Goal: Find specific page/section: Find specific page/section

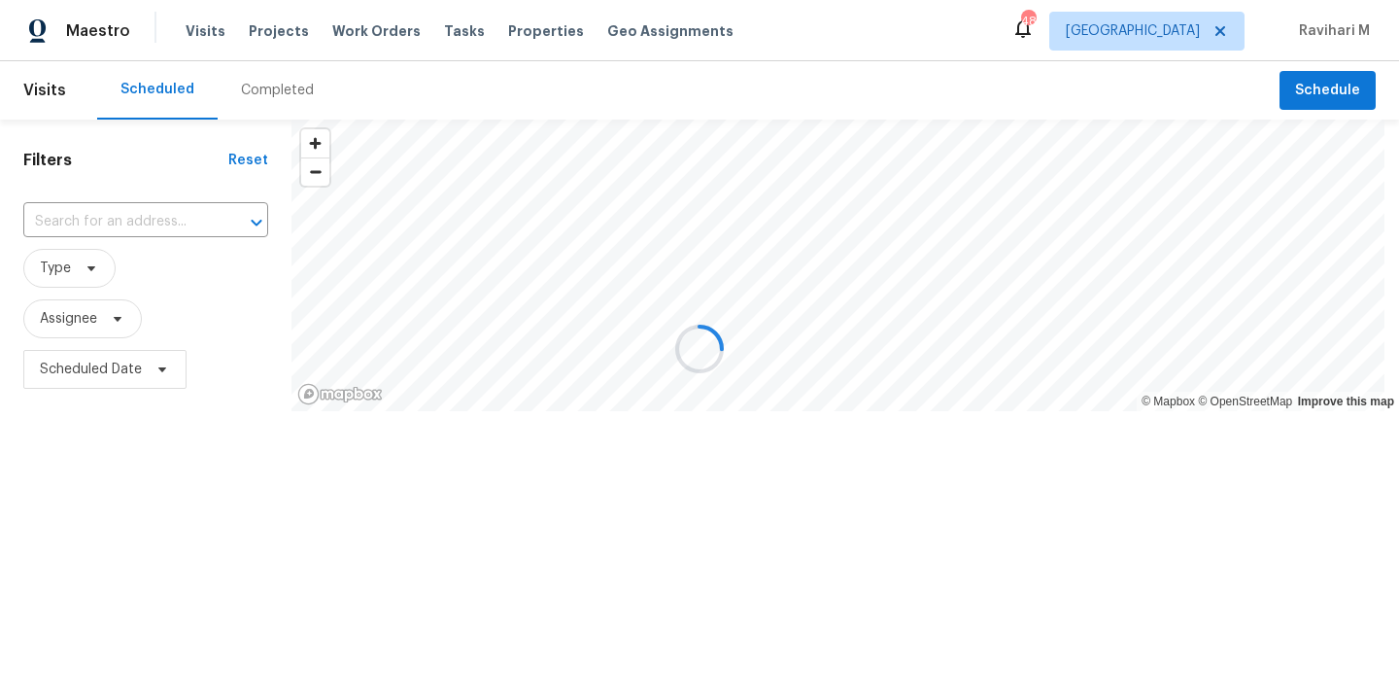
click at [1185, 25] on div at bounding box center [699, 349] width 1399 height 698
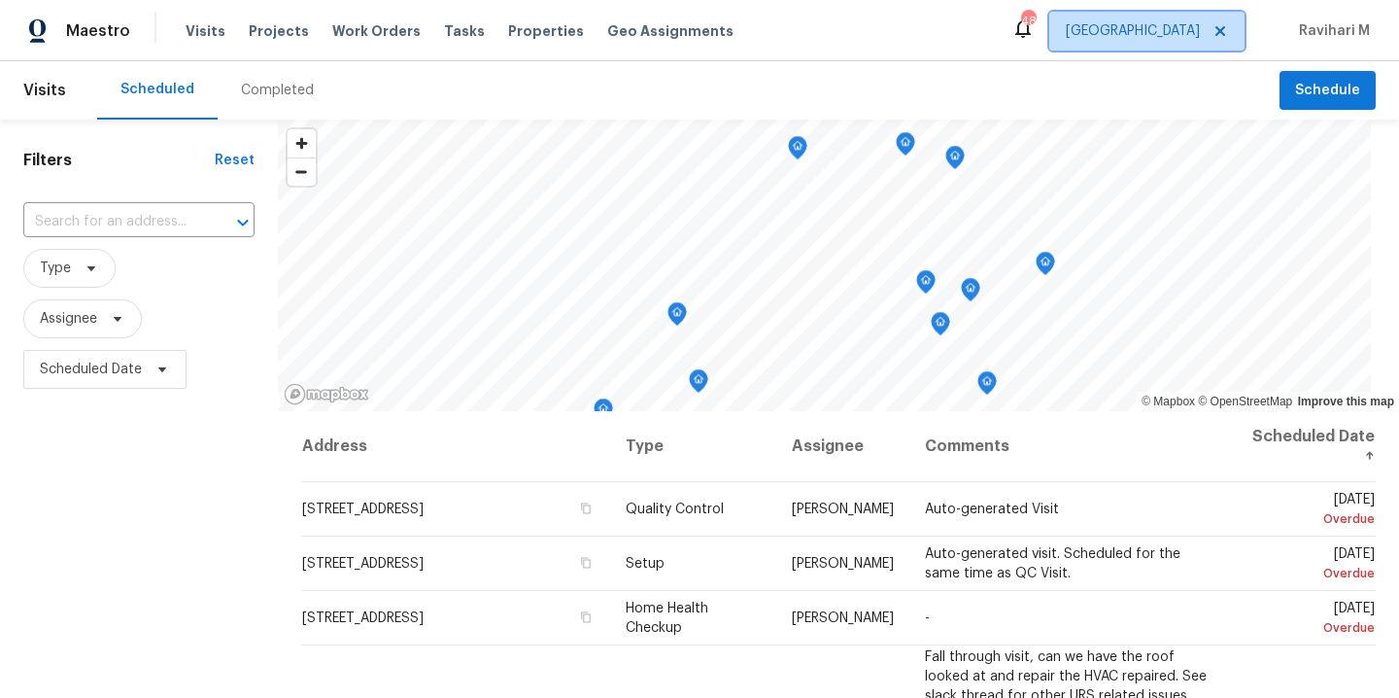
click at [1166, 35] on span "[GEOGRAPHIC_DATA]" at bounding box center [1133, 30] width 134 height 19
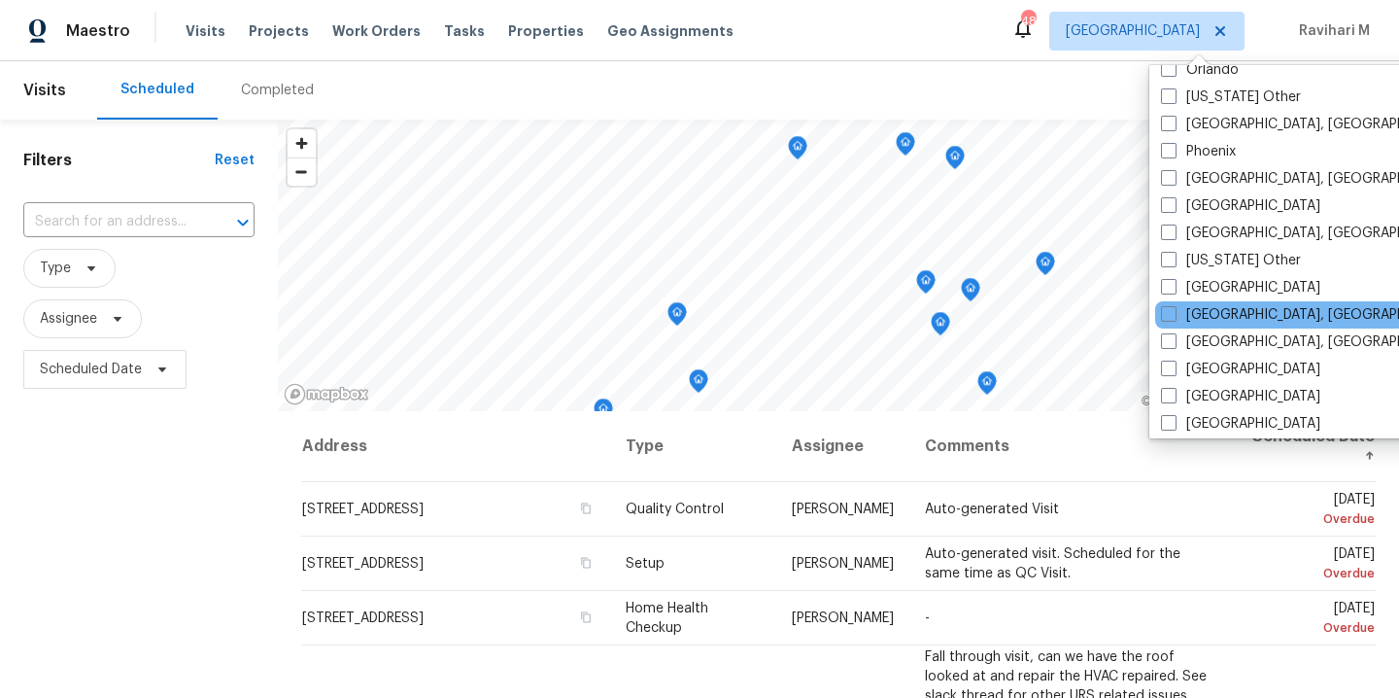
scroll to position [2253, 0]
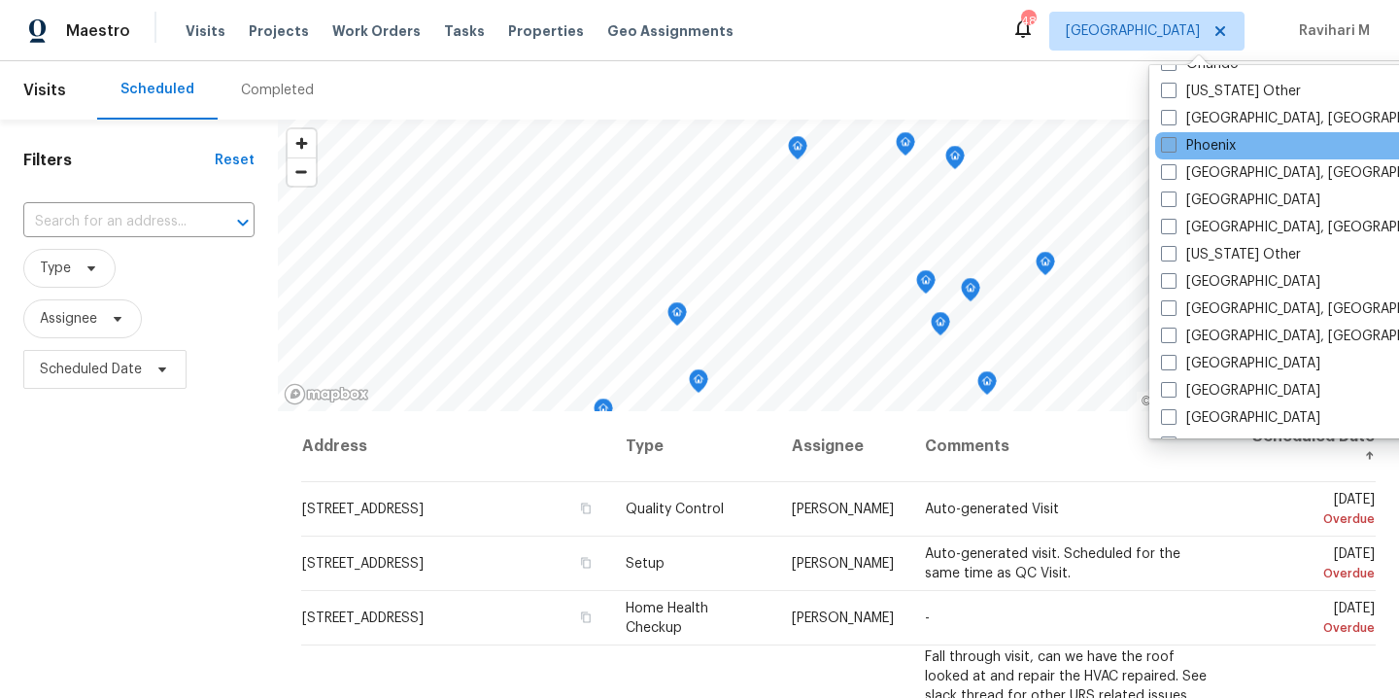
click at [1171, 142] on span at bounding box center [1169, 145] width 16 height 16
click at [1171, 142] on input "Phoenix" at bounding box center [1167, 142] width 13 height 13
checkbox input "true"
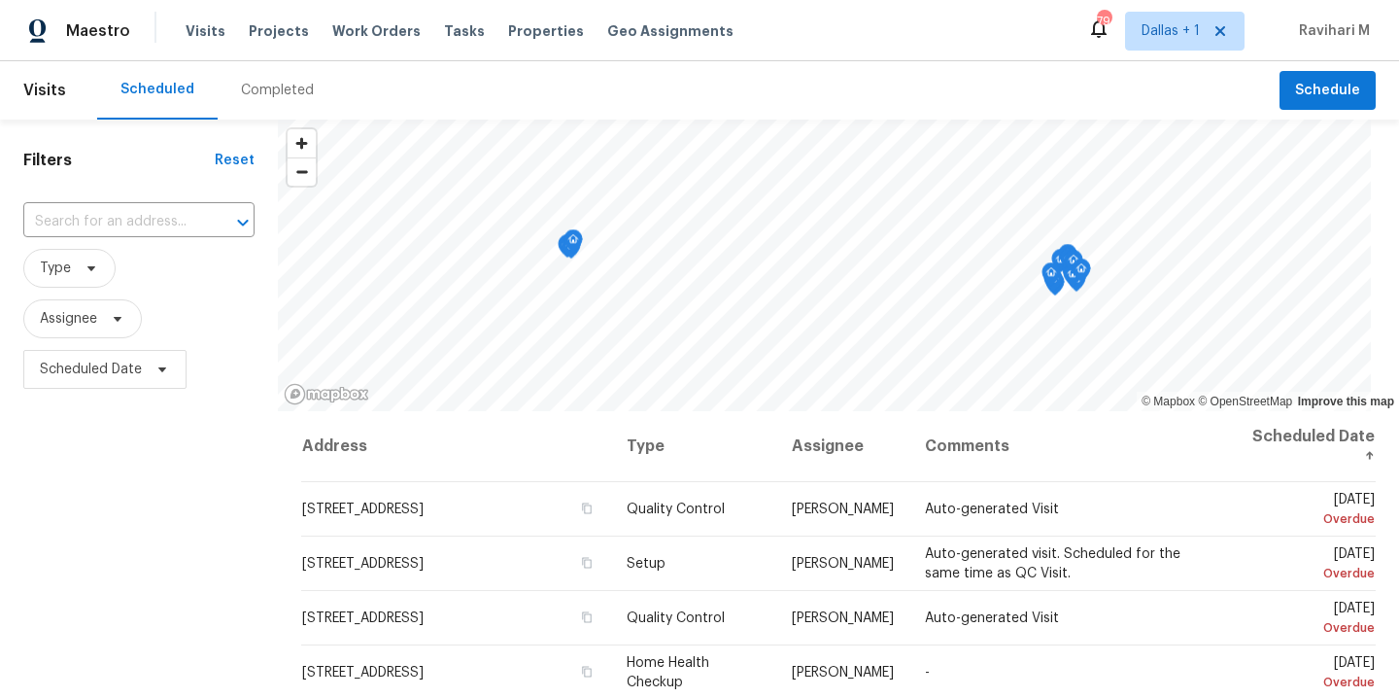
click at [280, 82] on div "Completed" at bounding box center [277, 90] width 73 height 19
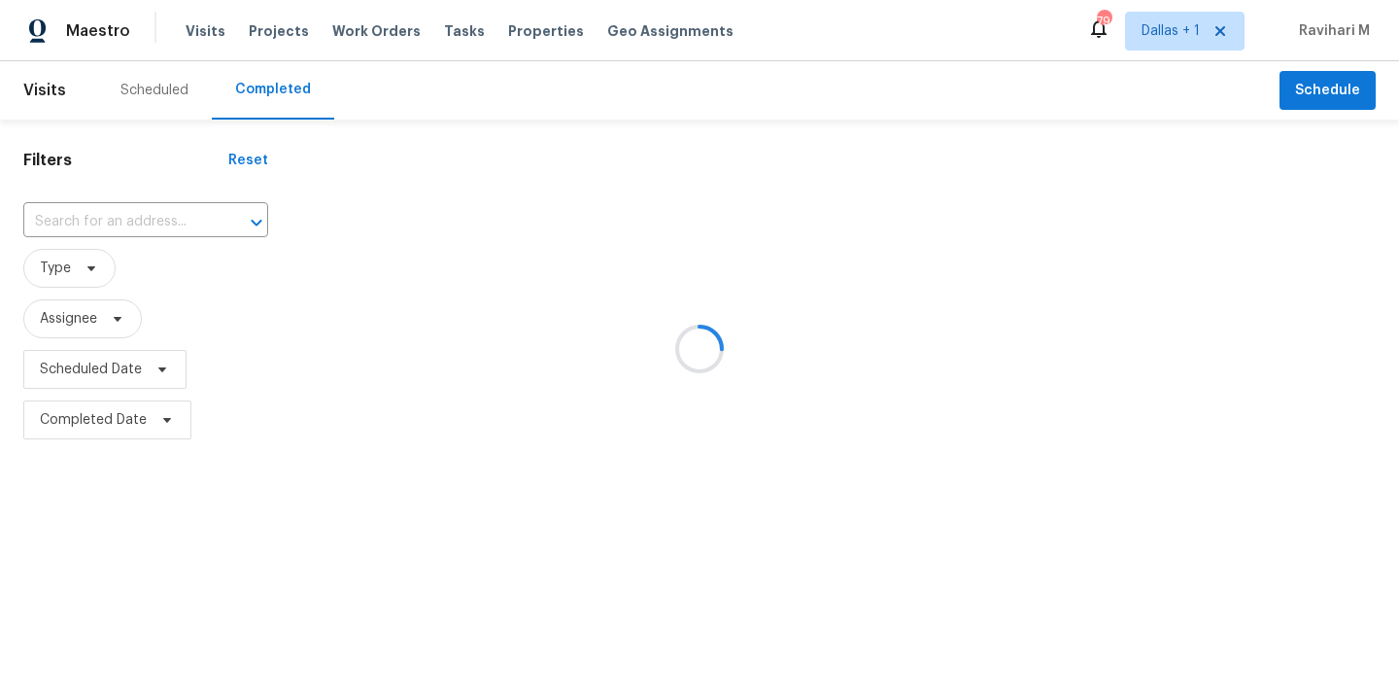
click at [133, 213] on div at bounding box center [699, 349] width 1399 height 698
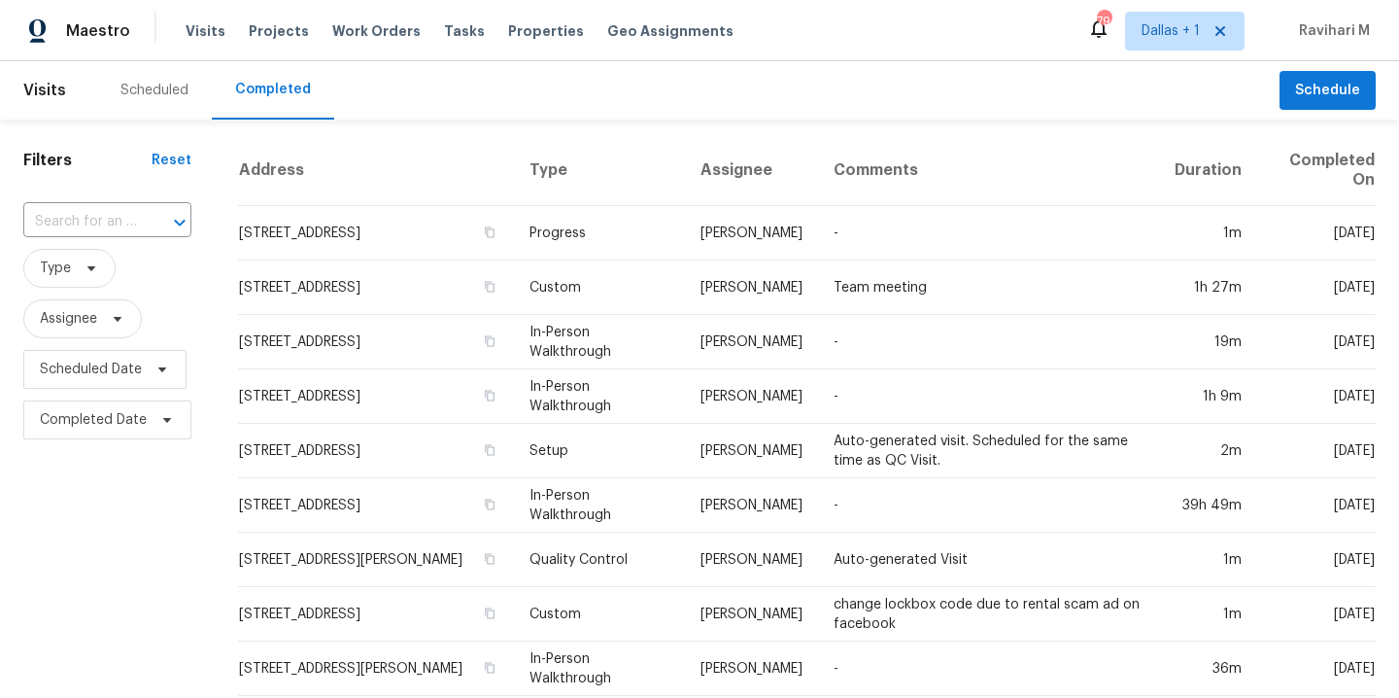
click at [133, 213] on input "text" at bounding box center [80, 222] width 114 height 30
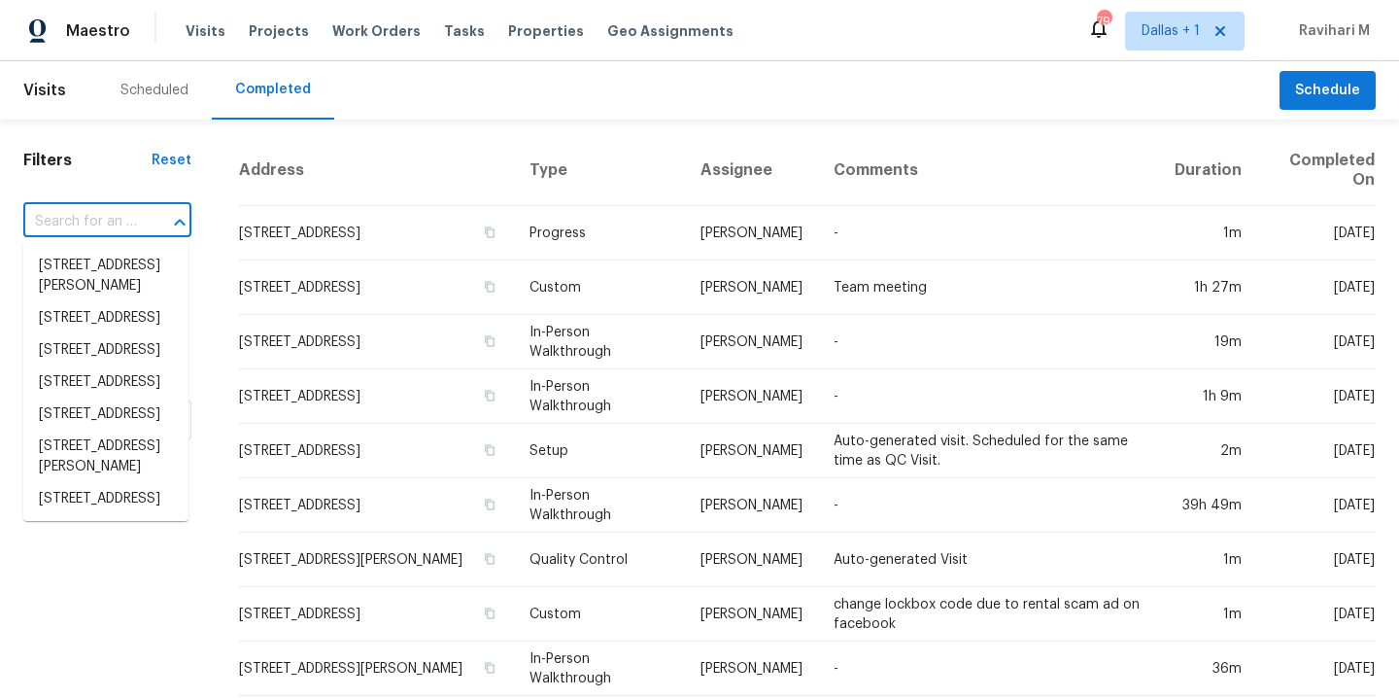
paste input "[STREET_ADDRESS][DEMOGRAPHIC_DATA]"
type input "[STREET_ADDRESS][DEMOGRAPHIC_DATA]"
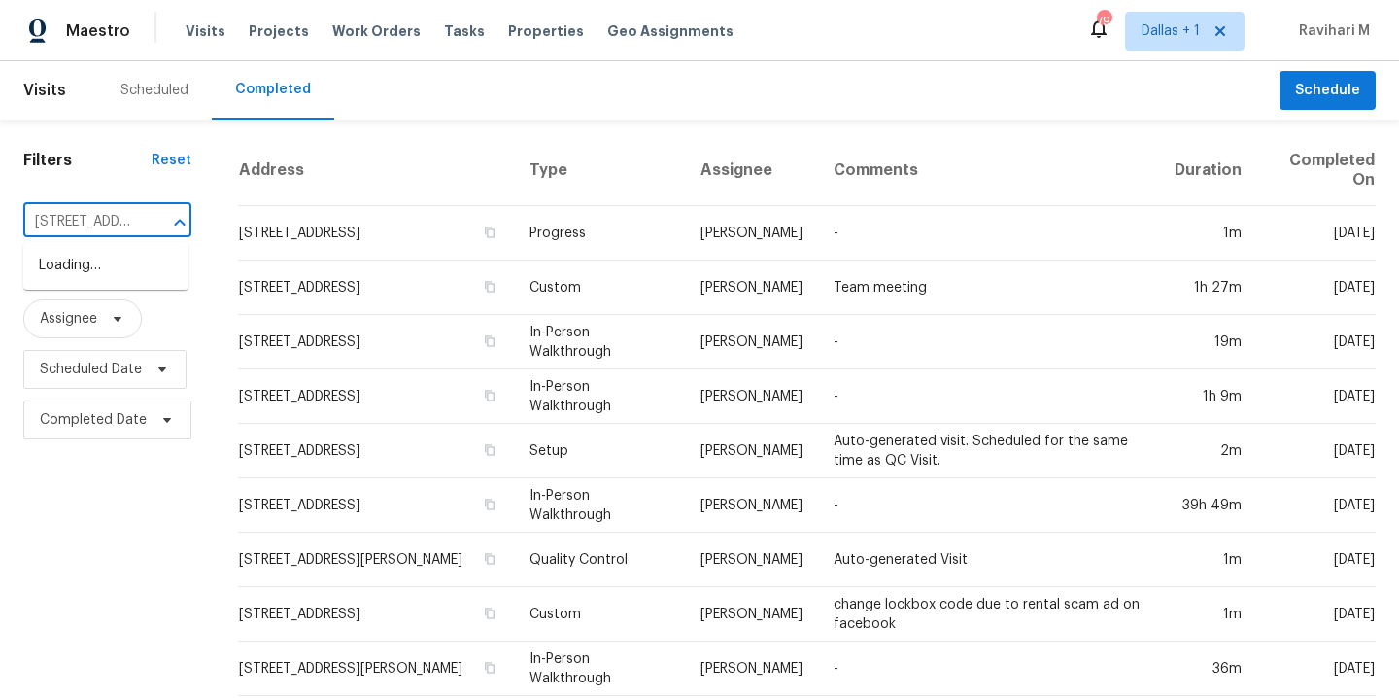
scroll to position [0, 92]
click at [112, 263] on li "[STREET_ADDRESS][DEMOGRAPHIC_DATA]" at bounding box center [105, 276] width 165 height 52
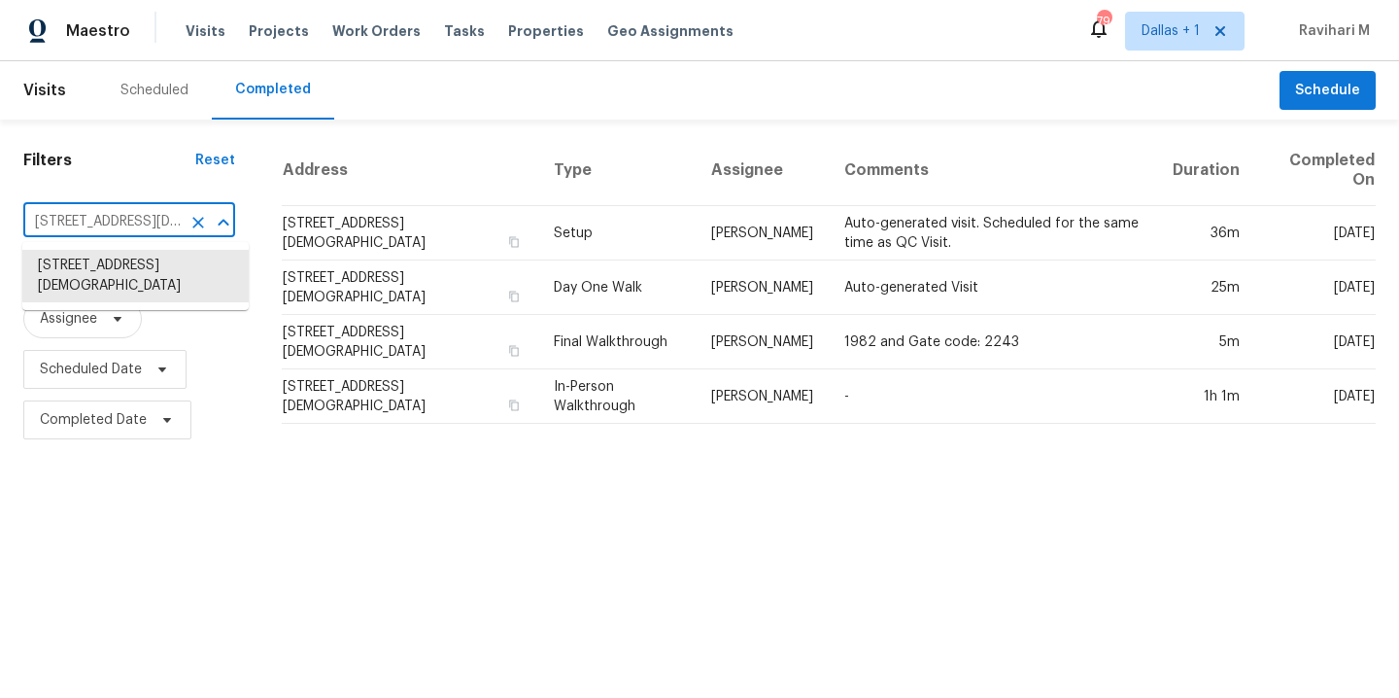
click at [137, 222] on input "[STREET_ADDRESS][DEMOGRAPHIC_DATA]" at bounding box center [101, 222] width 157 height 30
click at [132, 271] on li "[STREET_ADDRESS][DEMOGRAPHIC_DATA]" at bounding box center [135, 276] width 226 height 52
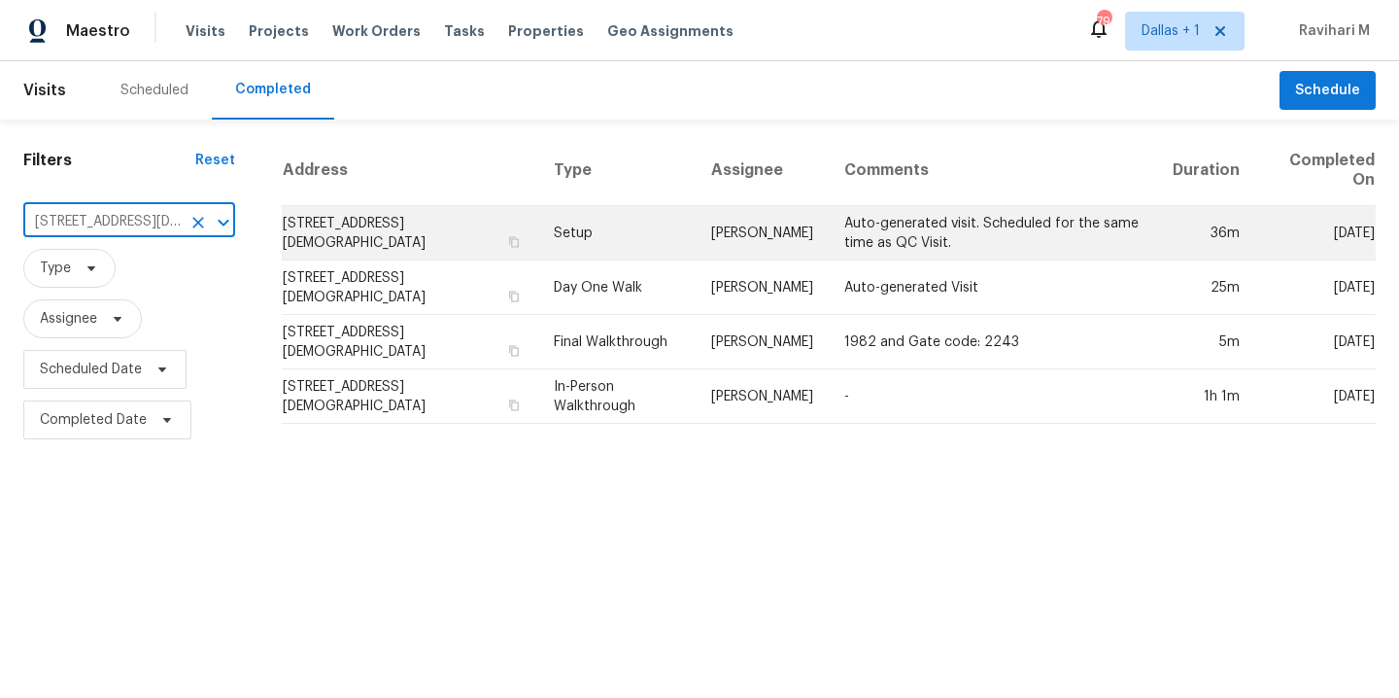
click at [394, 220] on td "[STREET_ADDRESS][DEMOGRAPHIC_DATA]" at bounding box center [410, 233] width 257 height 54
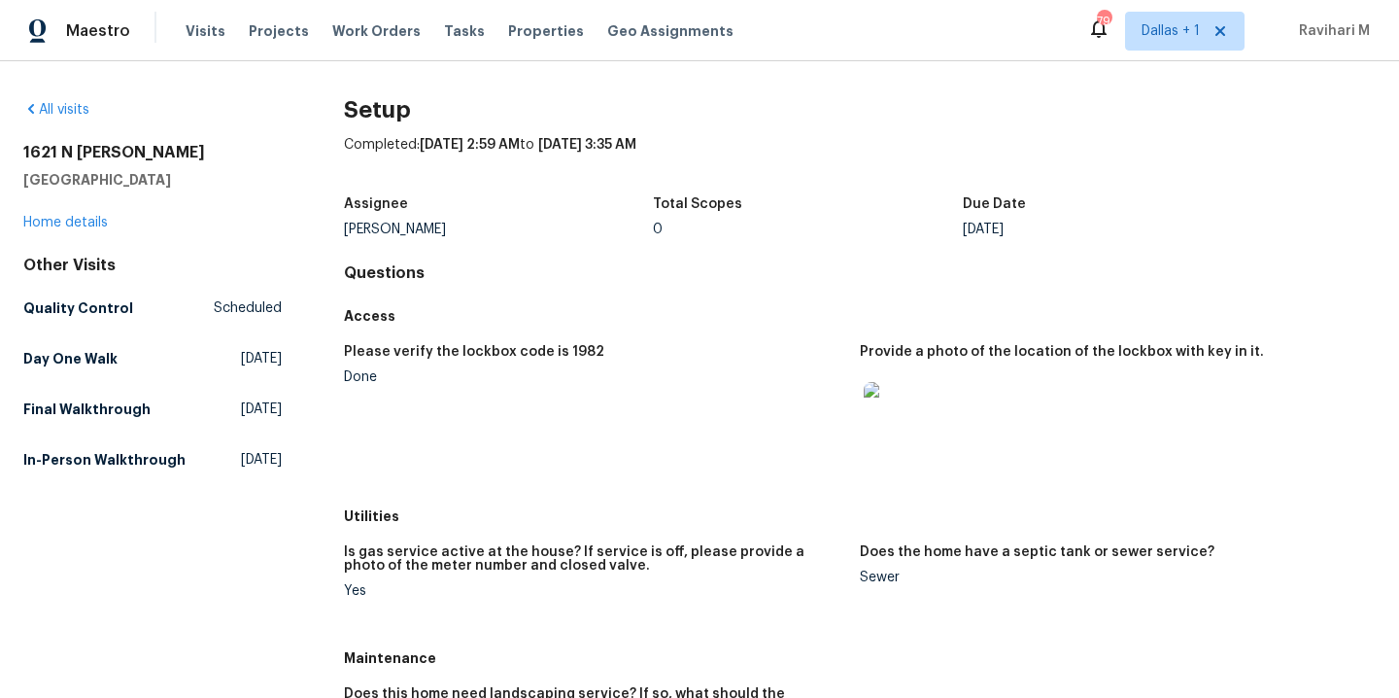
click at [406, 299] on div "Access" at bounding box center [860, 315] width 1032 height 35
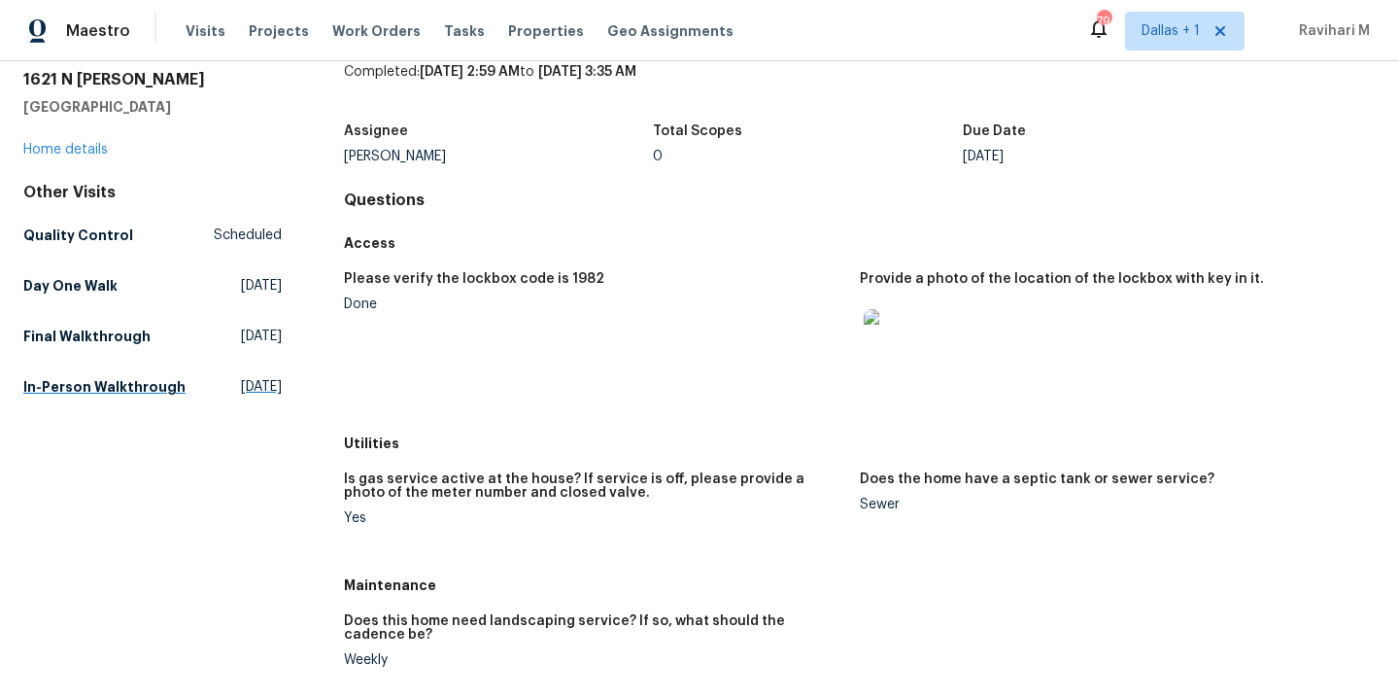
scroll to position [72, 0]
click at [241, 346] on span "[DATE]" at bounding box center [261, 336] width 41 height 19
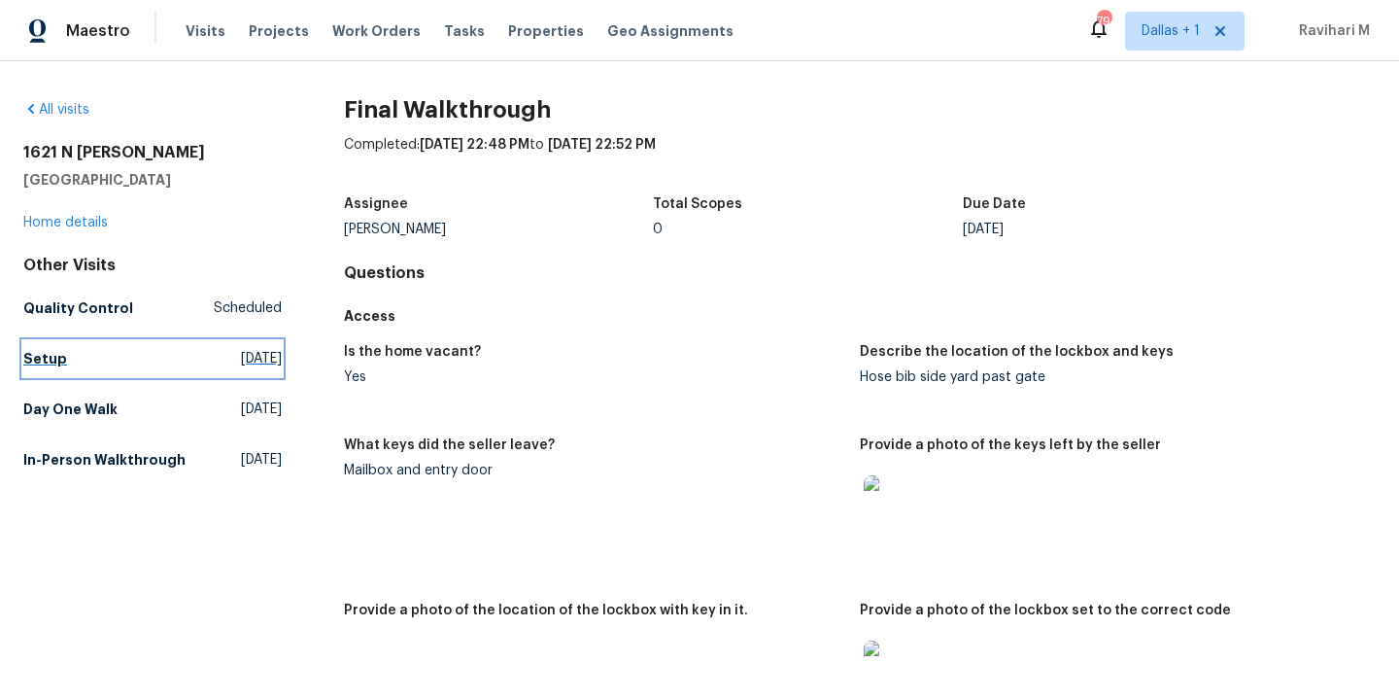
click at [253, 363] on span "[DATE]" at bounding box center [261, 358] width 41 height 19
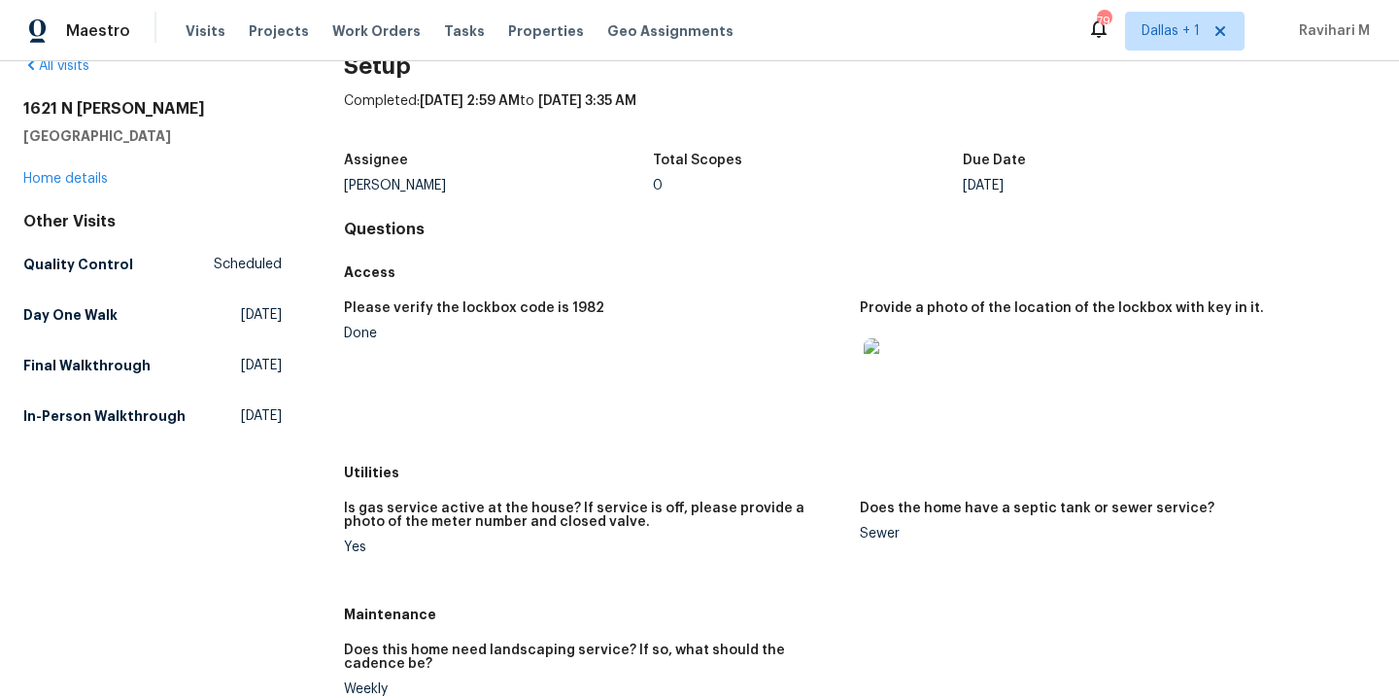
scroll to position [45, 0]
click at [213, 275] on link "Quality Control Scheduled" at bounding box center [152, 263] width 258 height 35
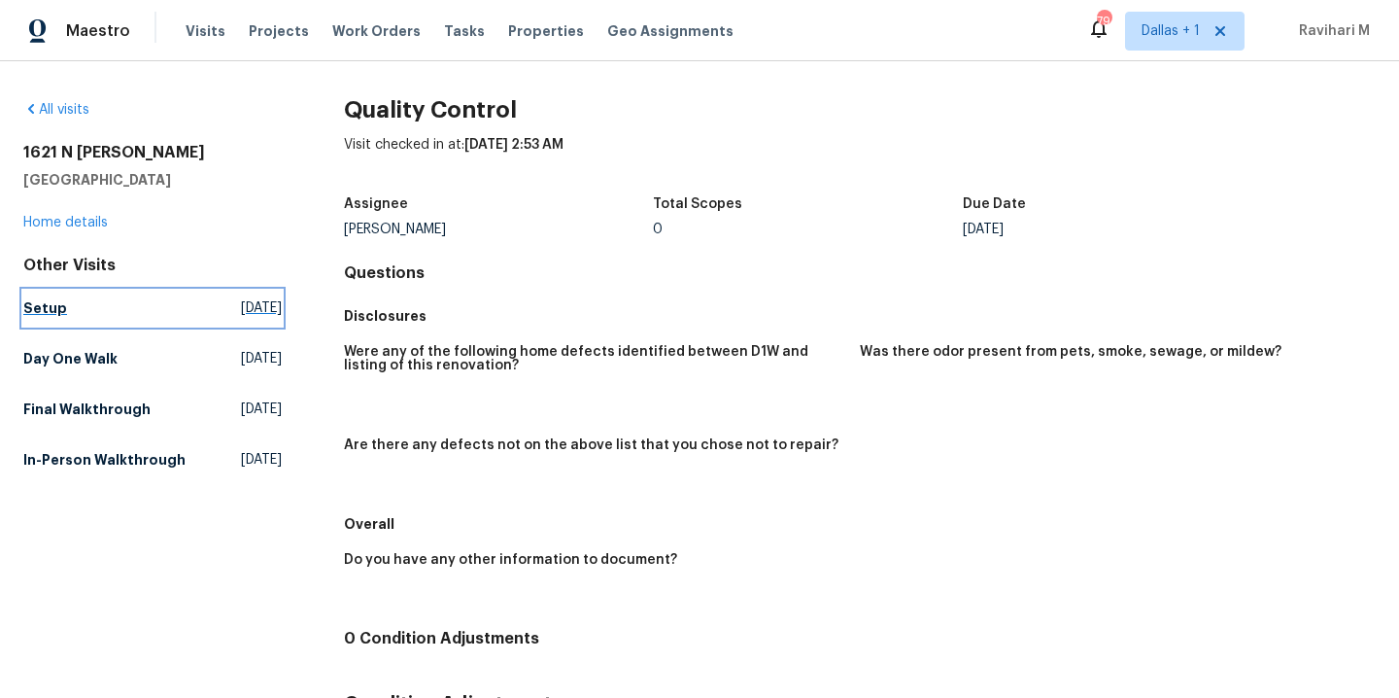
click at [241, 316] on span "[DATE]" at bounding box center [261, 307] width 41 height 19
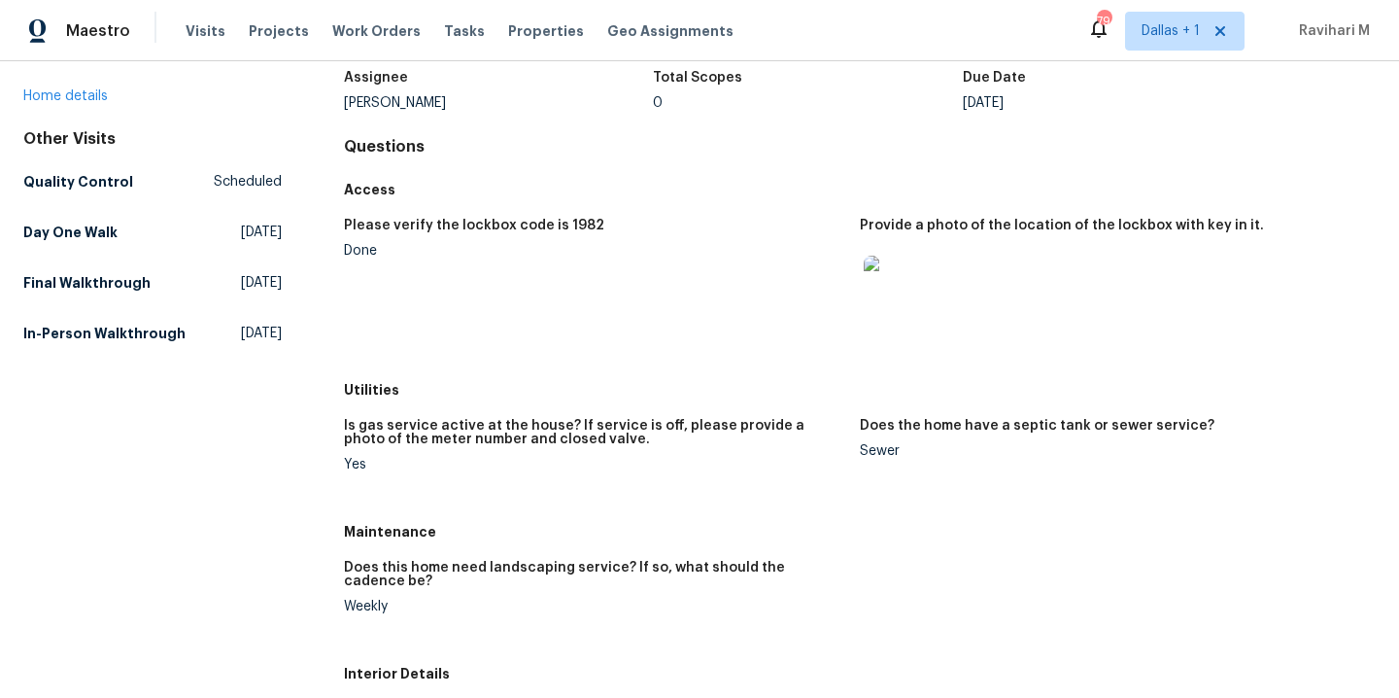
scroll to position [78, 0]
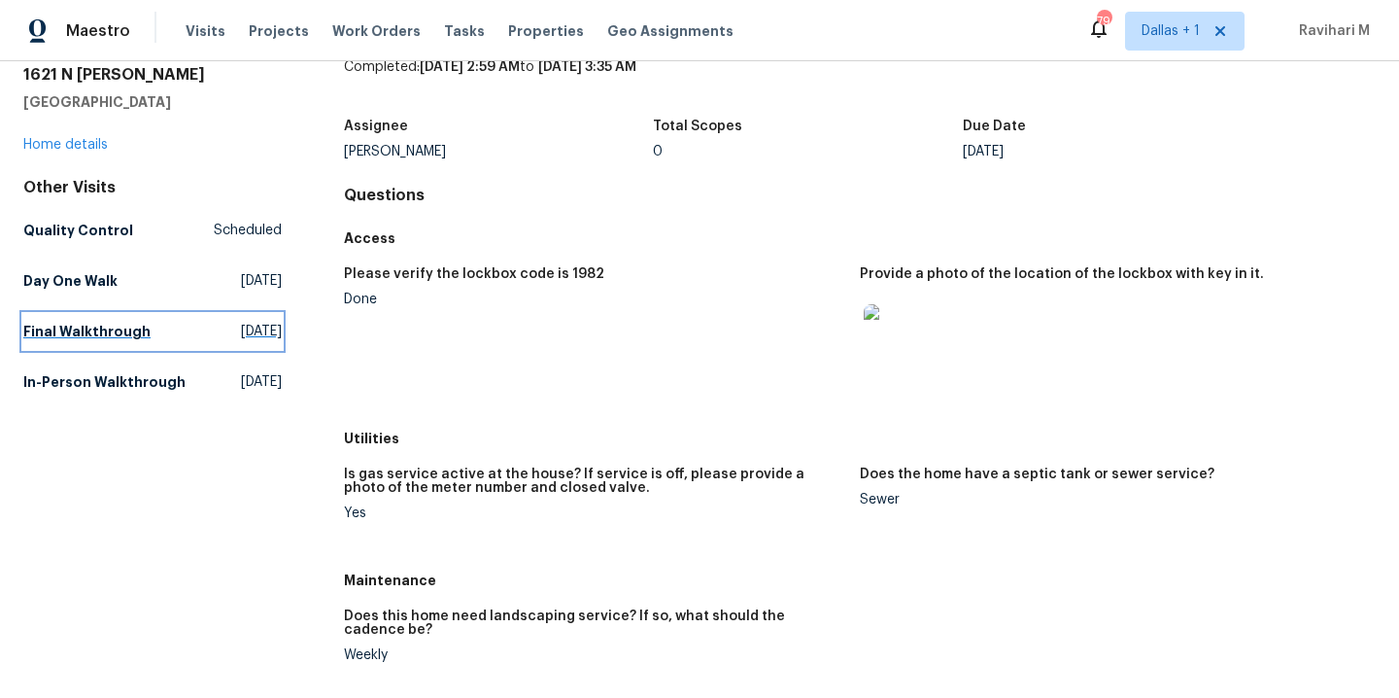
click at [241, 332] on span "[DATE]" at bounding box center [261, 331] width 41 height 19
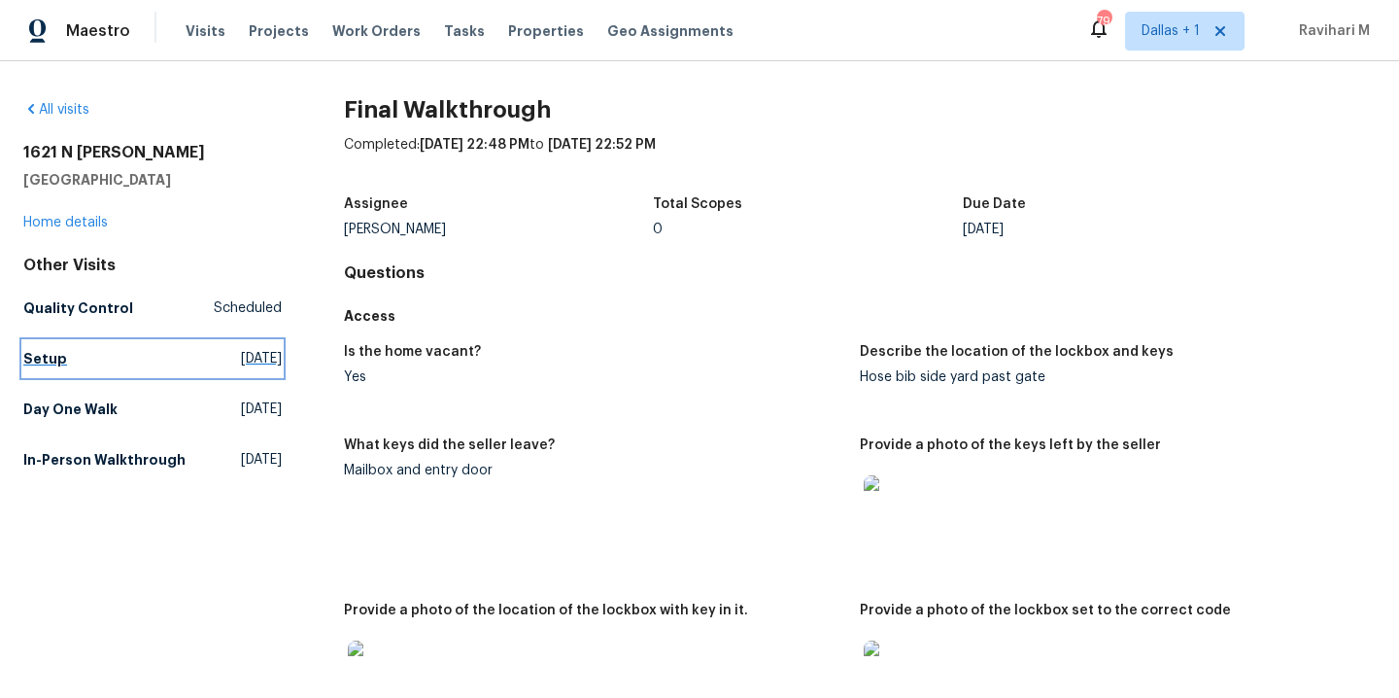
click at [241, 361] on span "[DATE]" at bounding box center [261, 358] width 41 height 19
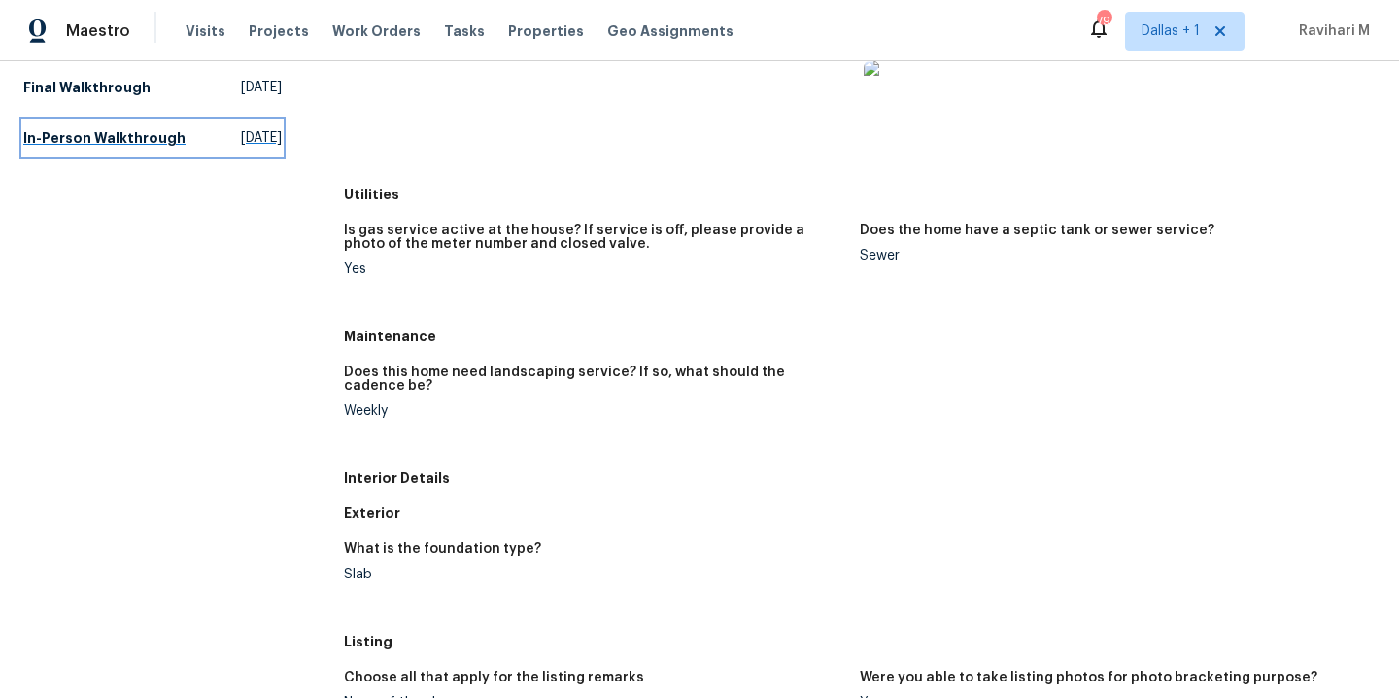
click at [241, 148] on span "[DATE]" at bounding box center [261, 137] width 41 height 19
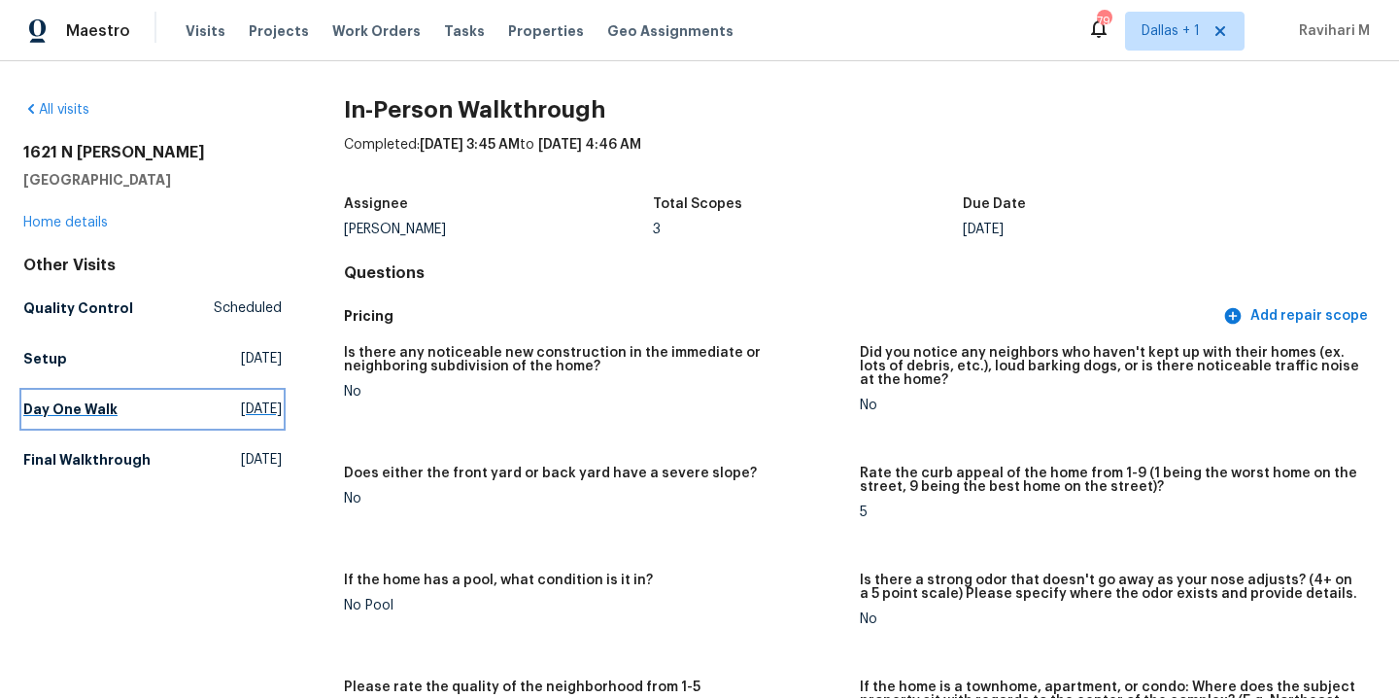
click at [252, 395] on link "Day One Walk [DATE]" at bounding box center [152, 409] width 258 height 35
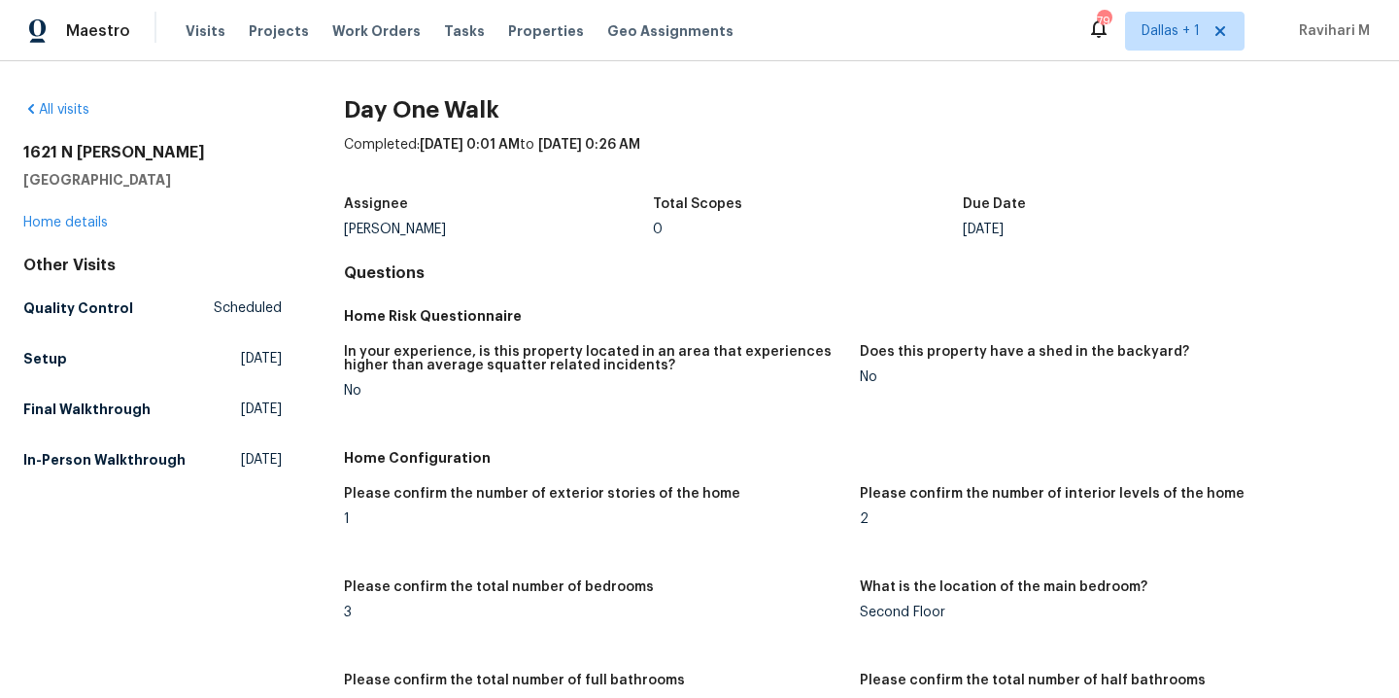
scroll to position [495, 0]
